Goal: Find specific page/section: Locate a particular part of the current website

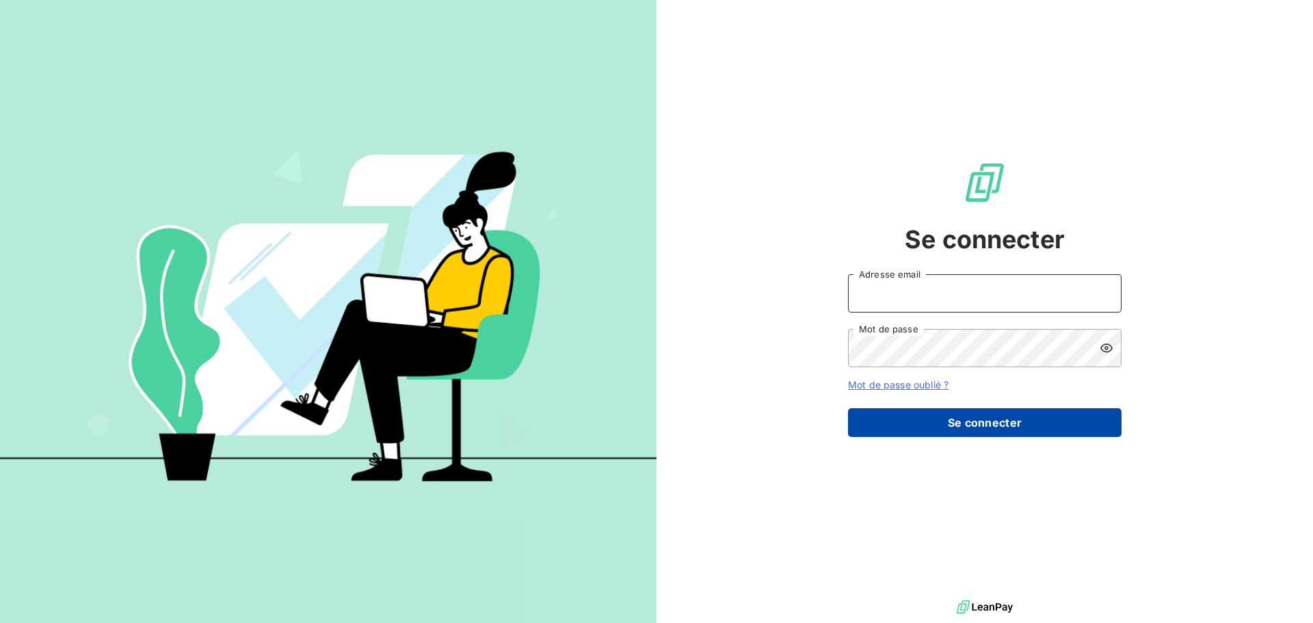
type input "[EMAIL_ADDRESS][DOMAIN_NAME]"
click at [988, 420] on button "Se connecter" at bounding box center [985, 422] width 274 height 29
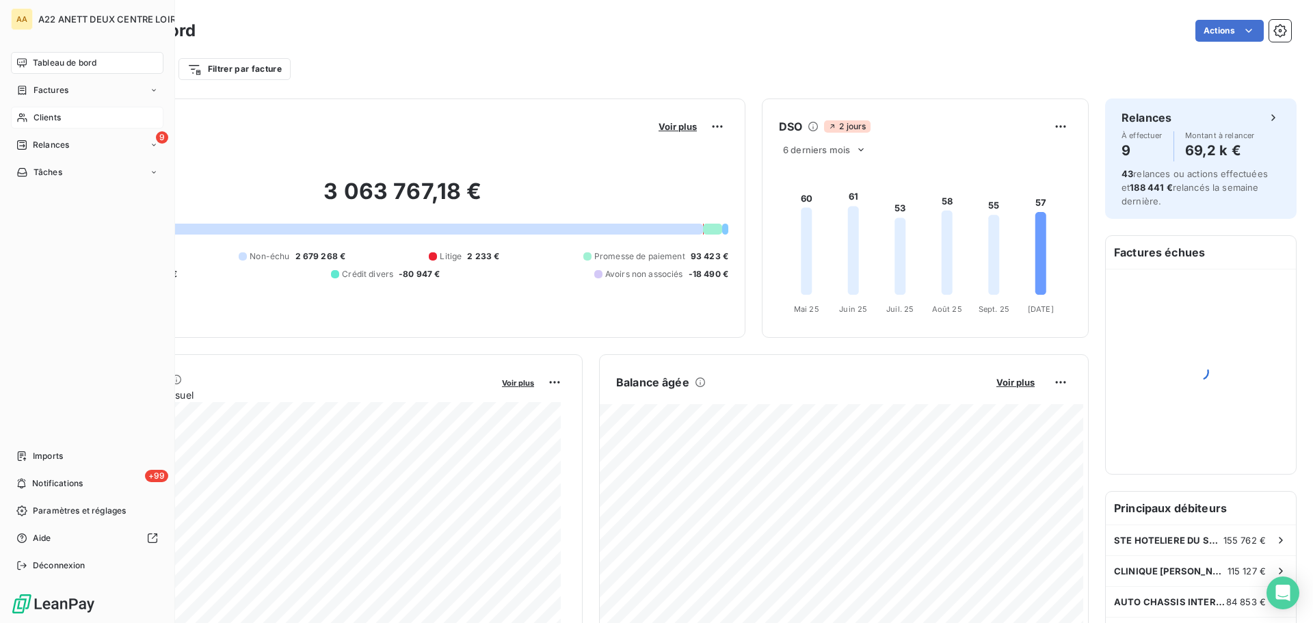
click at [31, 112] on div "Clients" at bounding box center [87, 118] width 153 height 22
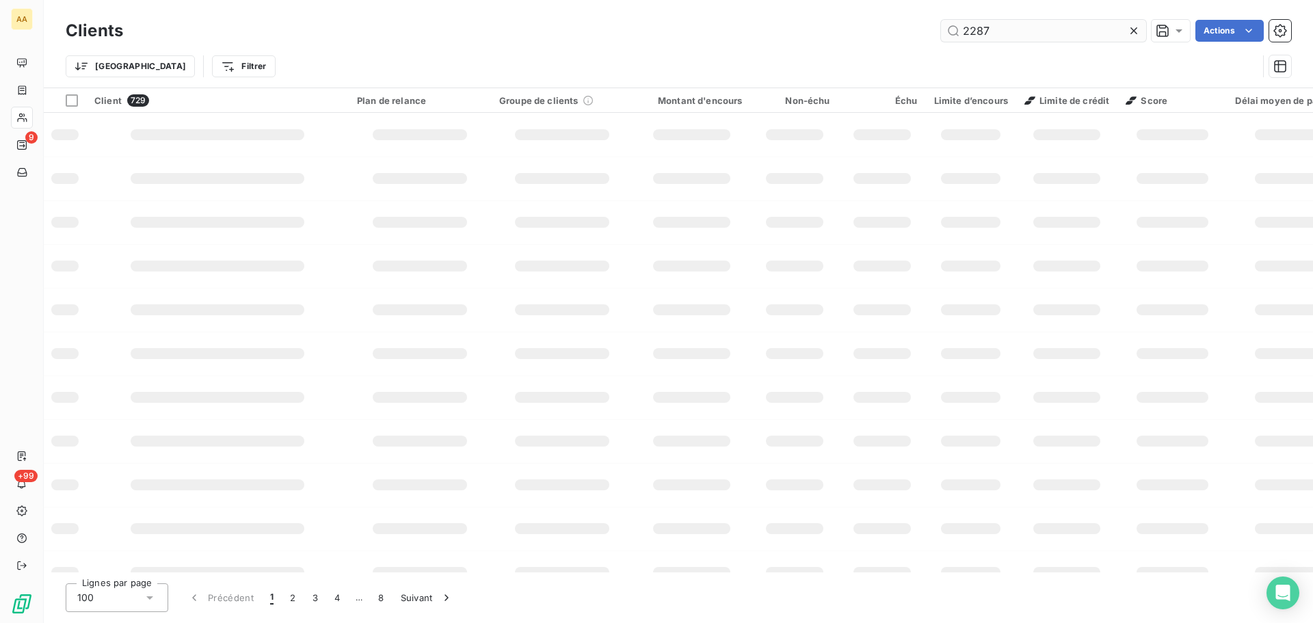
type input "2287"
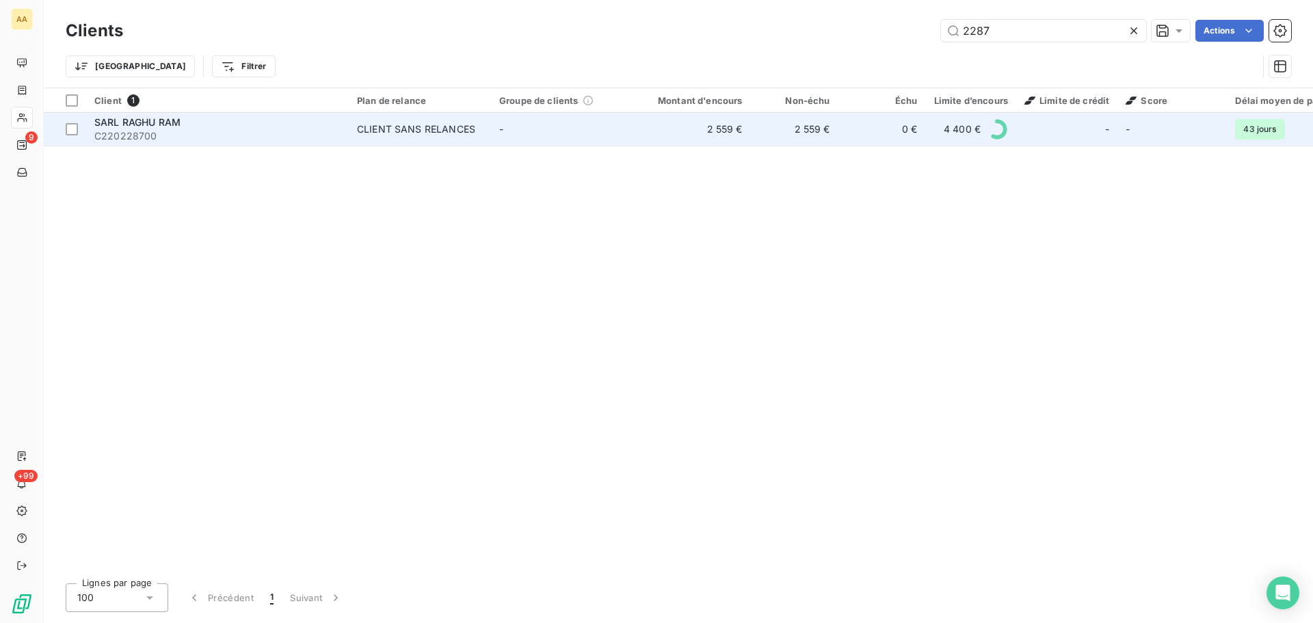
click at [415, 130] on div "CLIENT SANS RELANCES" at bounding box center [416, 129] width 118 height 14
